Goal: Check status: Check status

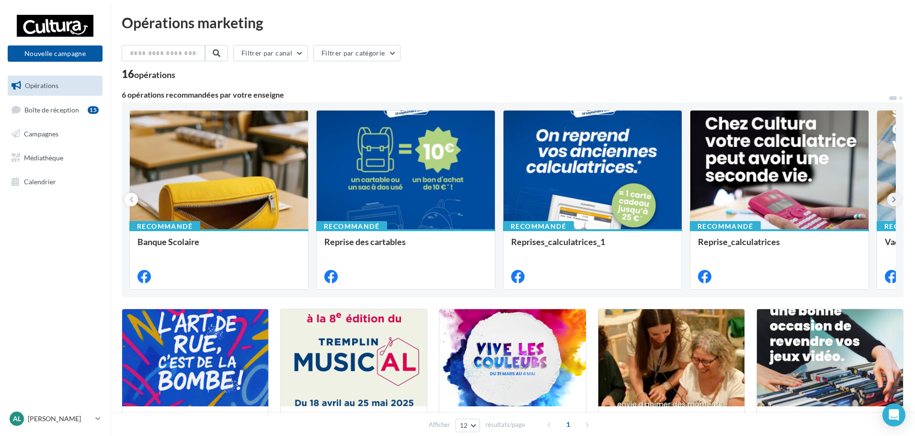
click at [890, 200] on button at bounding box center [893, 199] width 13 height 13
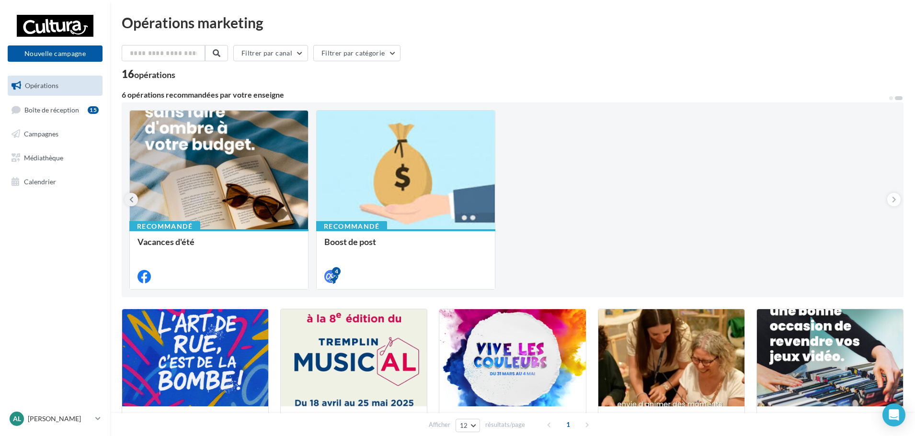
click at [128, 201] on button at bounding box center [130, 199] width 13 height 13
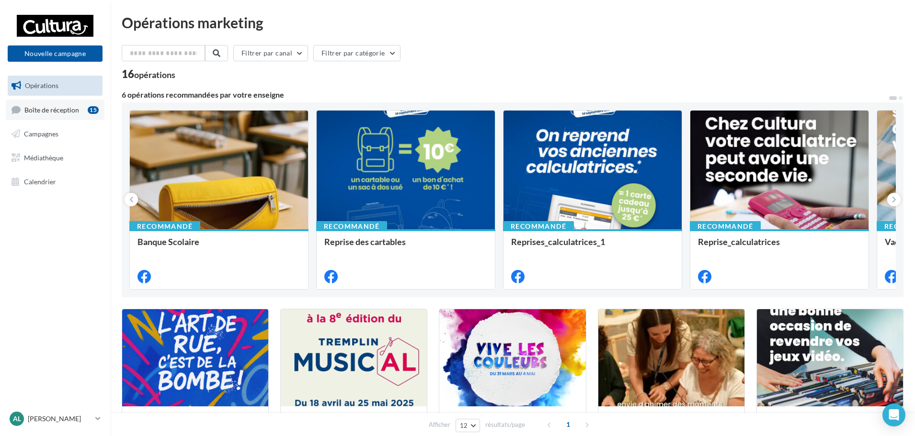
click at [33, 113] on span "Boîte de réception" at bounding box center [51, 109] width 55 height 8
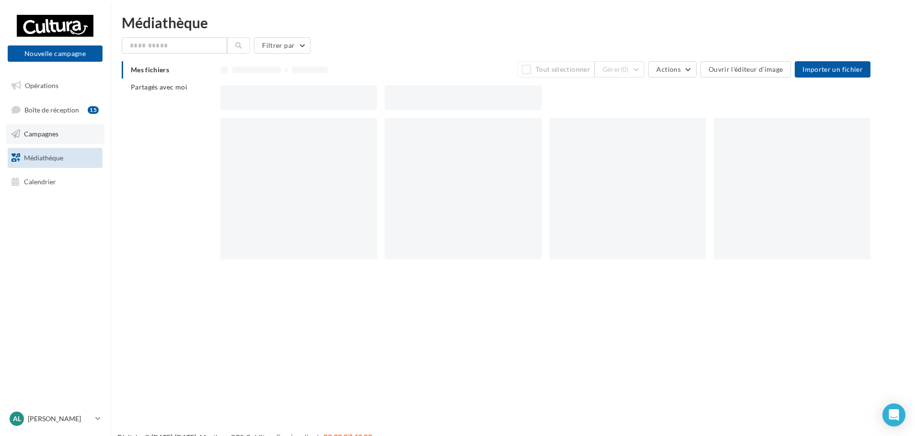
click at [32, 137] on span "Campagnes" at bounding box center [41, 134] width 34 height 8
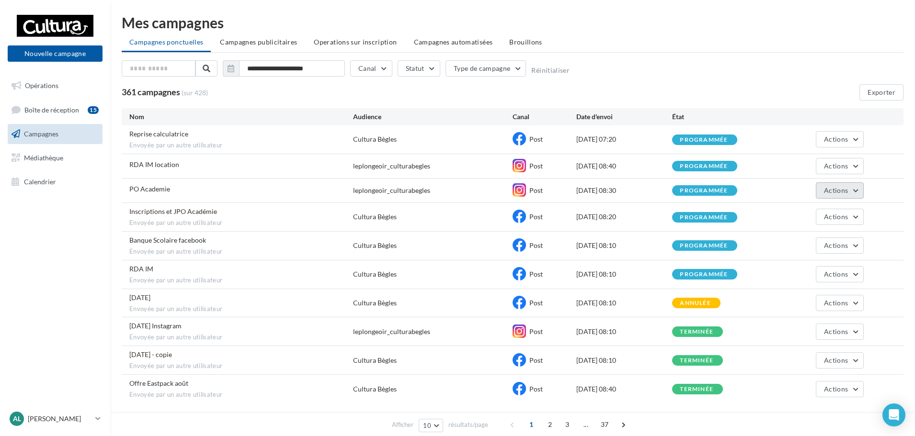
click at [828, 198] on button "Actions" at bounding box center [839, 190] width 48 height 16
click at [813, 218] on button "Voir les résultats" at bounding box center [816, 213] width 96 height 25
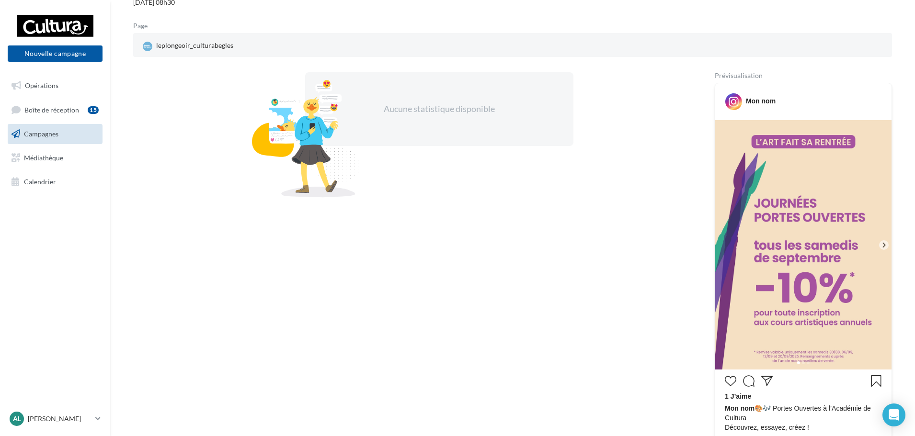
scroll to position [144, 0]
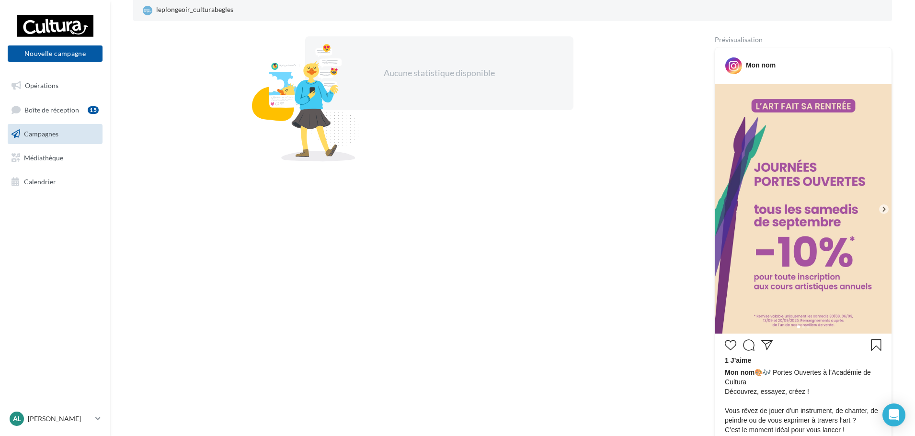
click at [885, 208] on icon at bounding box center [883, 209] width 9 height 9
click at [883, 211] on icon at bounding box center [883, 208] width 3 height 5
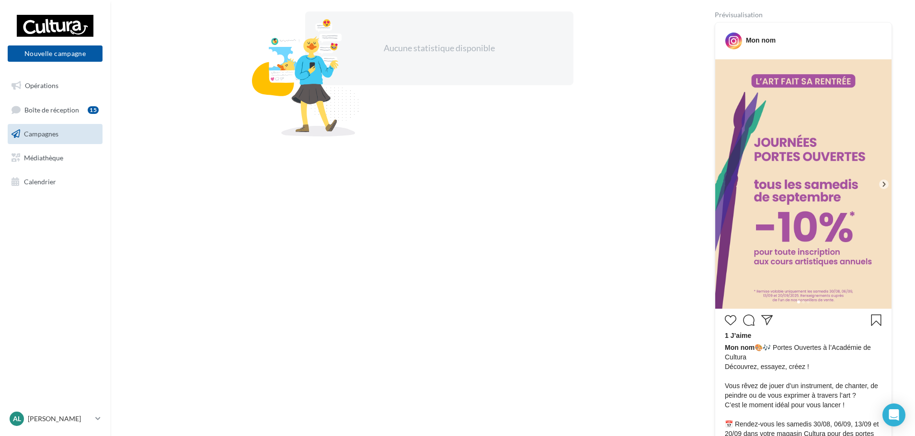
scroll to position [192, 0]
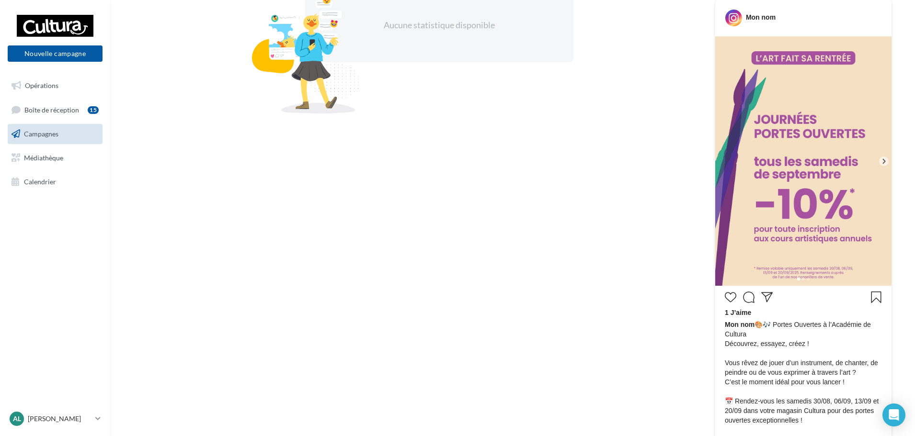
click at [802, 279] on span at bounding box center [803, 279] width 3 height 3
click at [807, 280] on span at bounding box center [807, 279] width 3 height 3
click at [847, 255] on img at bounding box center [803, 160] width 176 height 249
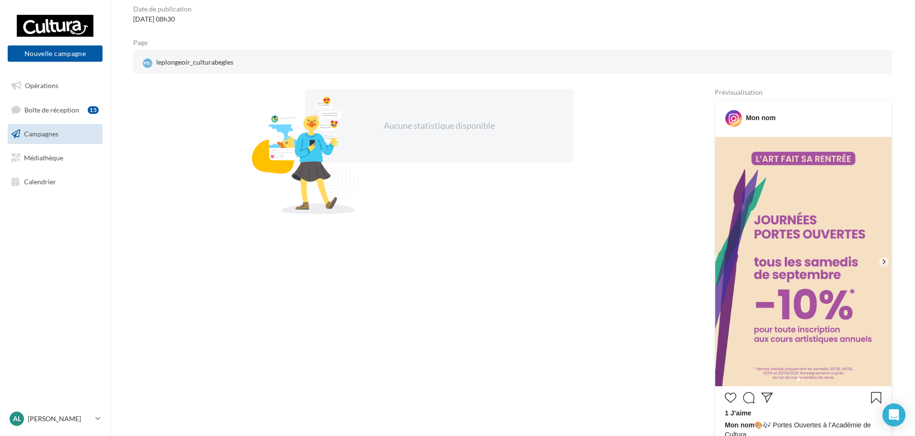
scroll to position [0, 0]
